Goal: Navigation & Orientation: Find specific page/section

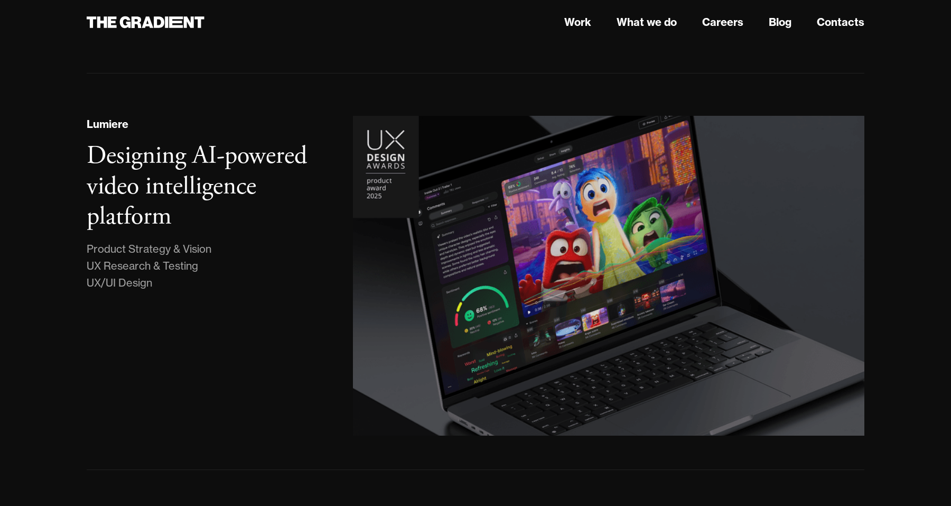
scroll to position [226, 0]
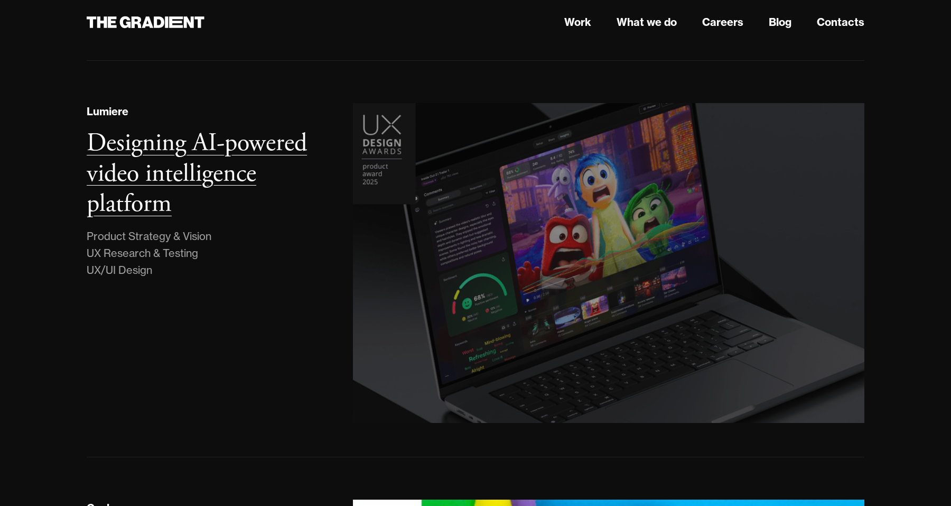
click at [233, 155] on h3 "Designing AI-powered video intelligence platform" at bounding box center [197, 173] width 220 height 93
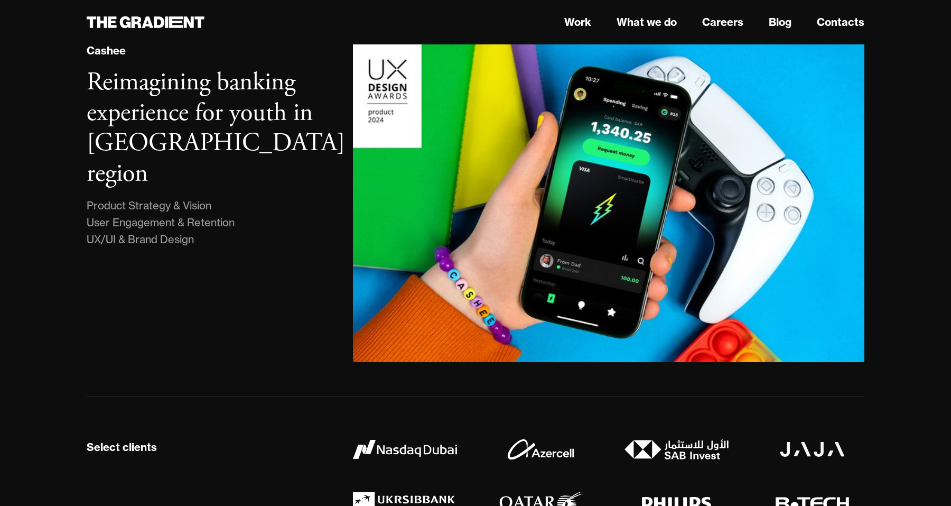
scroll to position [685, 0]
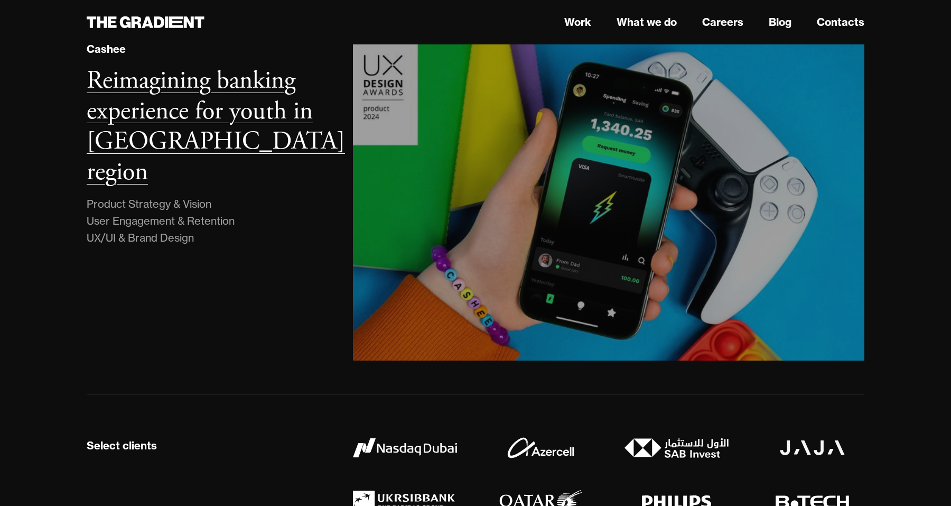
click at [265, 110] on h3 "Reimagining banking experience for youth in MENA region" at bounding box center [216, 126] width 258 height 124
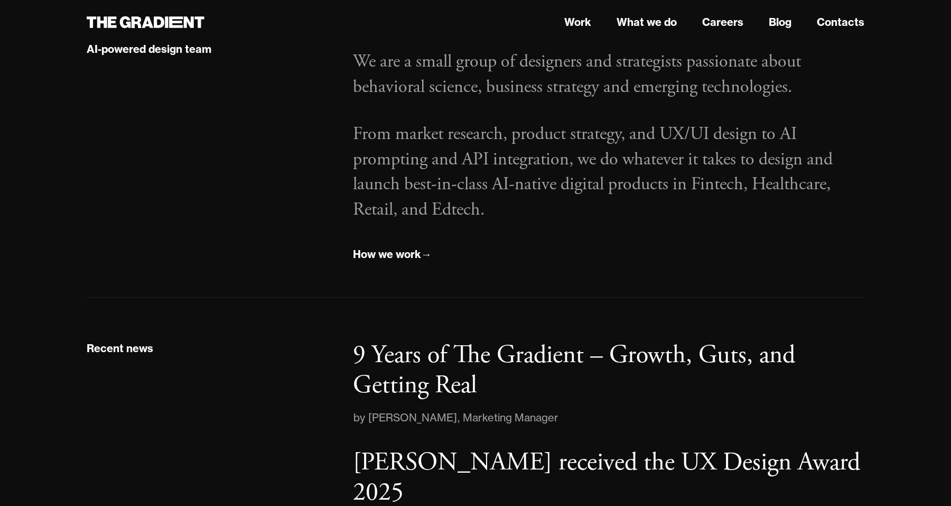
scroll to position [1519, 0]
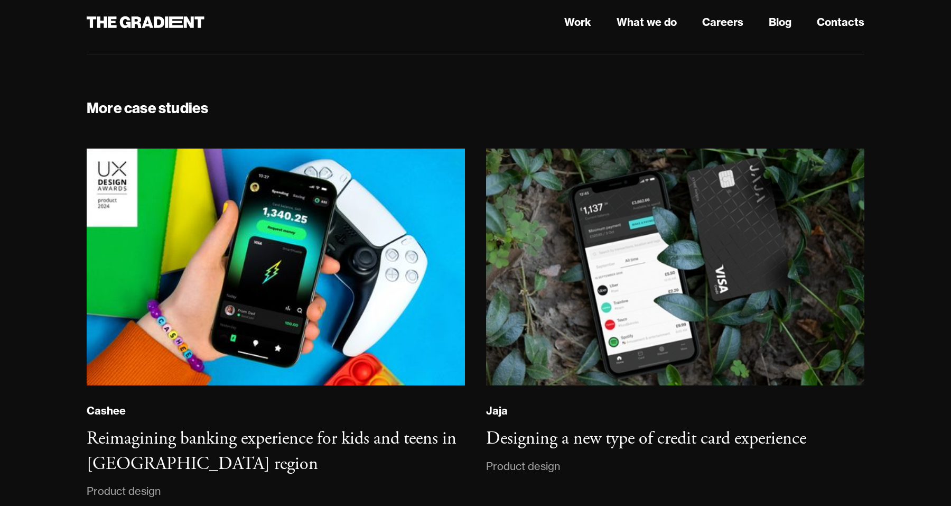
scroll to position [7482, 0]
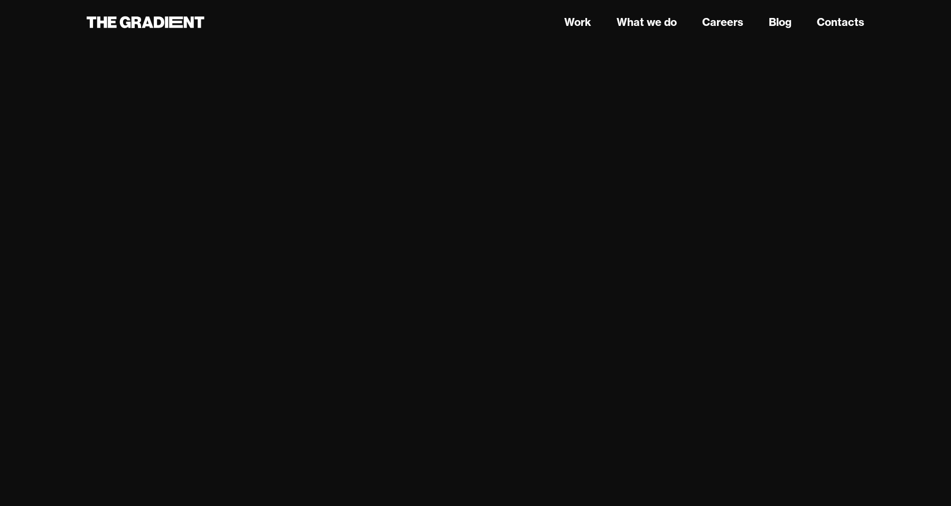
scroll to position [5711, 0]
click at [719, 21] on link "Careers" at bounding box center [722, 22] width 41 height 16
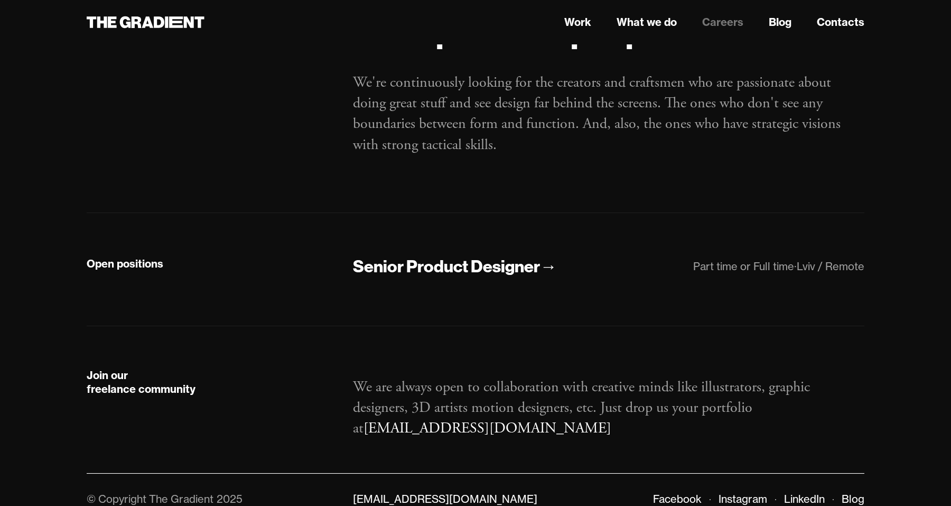
scroll to position [100, 0]
